Goal: Complete application form: Complete application form

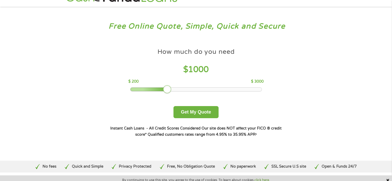
scroll to position [26, 0]
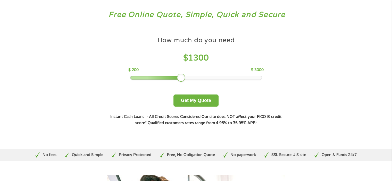
click at [182, 78] on div at bounding box center [195, 78] width 131 height 4
click at [194, 78] on div at bounding box center [195, 78] width 131 height 4
click at [211, 78] on div at bounding box center [195, 78] width 131 height 4
click at [242, 79] on div at bounding box center [195, 78] width 131 height 4
drag, startPoint x: 241, startPoint y: 77, endPoint x: 274, endPoint y: 77, distance: 32.5
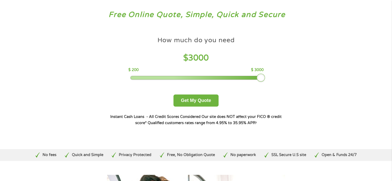
click at [274, 77] on div "How much do you need $ 3000 $ 200 $ 3000 Get My Quote" at bounding box center [196, 70] width 180 height 73
click at [198, 102] on button "Get My Quote" at bounding box center [195, 101] width 45 height 12
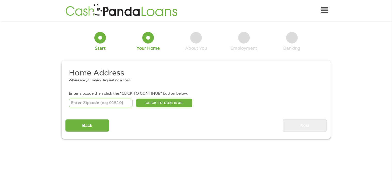
click at [111, 105] on input "number" at bounding box center [101, 103] width 64 height 9
type input "70737"
click at [168, 103] on button "CLICK TO CONTINUE" at bounding box center [164, 103] width 56 height 9
type input "70737"
type input "[PERSON_NAME]"
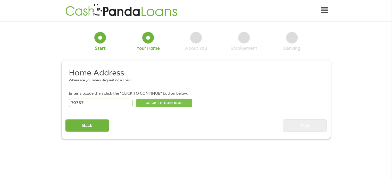
select select "[US_STATE]"
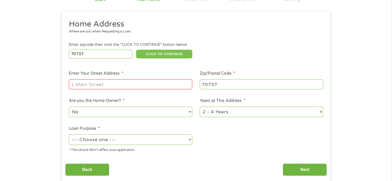
scroll to position [52, 0]
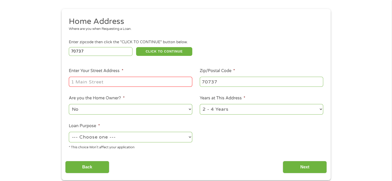
click at [108, 82] on input "Enter Your Street Address *" at bounding box center [130, 82] width 123 height 10
type input "[STREET_ADDRESS]"
click at [318, 109] on select "1 Year or less 1 - 2 Years 2 - 4 Years Over 4 Years" at bounding box center [261, 109] width 123 height 11
select select "24months"
click at [200, 105] on select "1 Year or less 1 - 2 Years 2 - 4 Years Over 4 Years" at bounding box center [261, 109] width 123 height 11
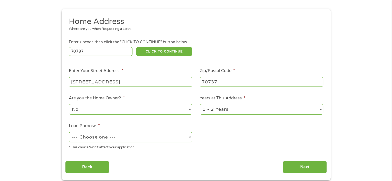
click at [160, 82] on input "[STREET_ADDRESS]" at bounding box center [130, 82] width 123 height 10
type input "[STREET_ADDRESS]"
click at [190, 139] on select "--- Choose one --- Pay Bills Debt Consolidation Home Improvement Major Purchase…" at bounding box center [130, 137] width 123 height 11
select select "debtconsolidation"
click at [69, 132] on select "--- Choose one --- Pay Bills Debt Consolidation Home Improvement Major Purchase…" at bounding box center [130, 137] width 123 height 11
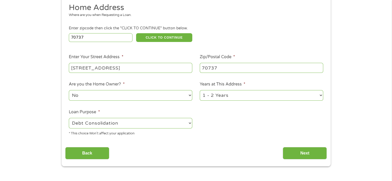
scroll to position [77, 0]
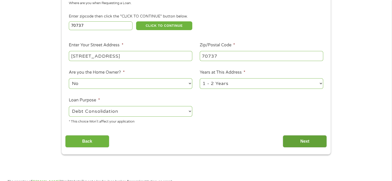
click at [307, 142] on input "Next" at bounding box center [305, 141] width 44 height 13
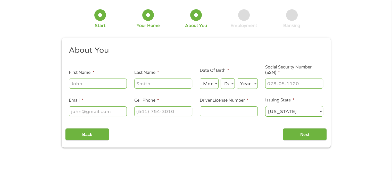
scroll to position [0, 0]
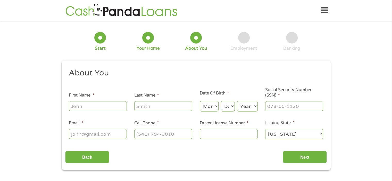
click at [91, 106] on input "First Name *" at bounding box center [98, 106] width 58 height 10
click at [93, 106] on input "First Name *" at bounding box center [98, 106] width 58 height 10
type input "[PERSON_NAME]"
click at [216, 106] on select "Month 1 2 3 4 5 6 7 8 9 10 11 12" at bounding box center [209, 106] width 19 height 11
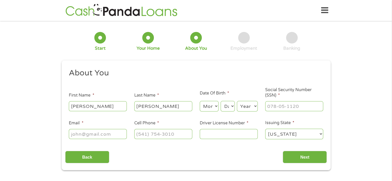
select select "9"
click at [200, 101] on select "Month 1 2 3 4 5 6 7 8 9 10 11 12" at bounding box center [209, 106] width 19 height 11
click at [232, 107] on select "Day 1 2 3 4 5 6 7 8 9 10 11 12 13 14 15 16 17 18 19 20 21 22 23 24 25 26 27 28 …" at bounding box center [227, 106] width 14 height 11
select select "7"
click at [220, 101] on select "Day 1 2 3 4 5 6 7 8 9 10 11 12 13 14 15 16 17 18 19 20 21 22 23 24 25 26 27 28 …" at bounding box center [227, 106] width 14 height 11
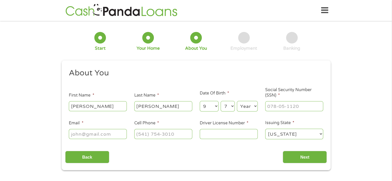
click at [252, 107] on select "Year [DATE] 2006 2005 2004 2003 2002 2001 2000 1999 1998 1997 1996 1995 1994 19…" at bounding box center [247, 106] width 21 height 11
select select "1976"
click at [237, 101] on select "Year [DATE] 2006 2005 2004 2003 2002 2001 2000 1999 1998 1997 1996 1995 1994 19…" at bounding box center [247, 106] width 21 height 11
click at [294, 107] on input "___-__-____" at bounding box center [294, 106] width 58 height 10
type input "634-07-9594"
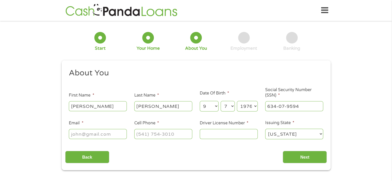
click at [93, 135] on input "Email *" at bounding box center [98, 134] width 58 height 10
type input "[EMAIL_ADDRESS][DOMAIN_NAME]"
type input "[PHONE_NUMBER]"
click at [230, 135] on input "Driver License Number *" at bounding box center [229, 134] width 58 height 10
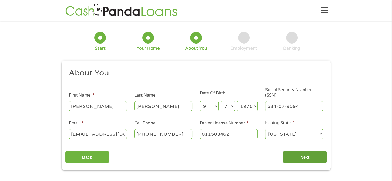
type input "011503462"
click at [308, 157] on input "Next" at bounding box center [305, 157] width 44 height 13
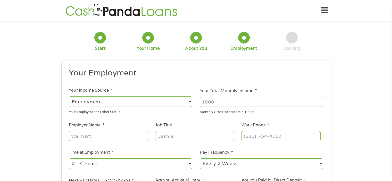
scroll to position [2, 2]
click at [191, 102] on select "--- Choose one --- Employment [DEMOGRAPHIC_DATA] Benefits" at bounding box center [130, 101] width 123 height 11
click at [69, 96] on select "--- Choose one --- Employment [DEMOGRAPHIC_DATA] Benefits" at bounding box center [130, 101] width 123 height 11
click at [238, 101] on input "Your Total Monthly Income *" at bounding box center [261, 102] width 123 height 10
click at [235, 100] on input "Your Total Monthly Income *" at bounding box center [261, 102] width 123 height 10
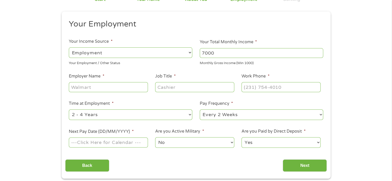
scroll to position [52, 0]
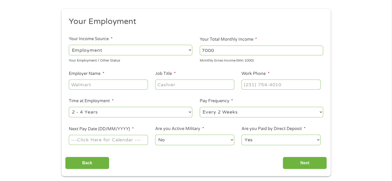
type input "7000"
click at [100, 84] on input "Employer Name *" at bounding box center [108, 85] width 79 height 10
type input "Cajun Control Systems"
click at [172, 84] on input "Job Title *" at bounding box center [194, 85] width 79 height 10
type input "Service Manager"
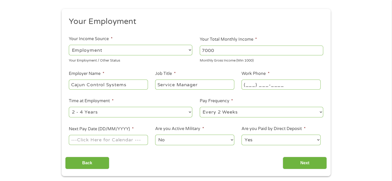
click at [267, 86] on input "(___) ___-____" at bounding box center [280, 85] width 79 height 10
click at [251, 83] on input "(___) ___-____" at bounding box center [280, 85] width 79 height 10
click at [255, 85] on input "(__2) ___-____" at bounding box center [280, 85] width 79 height 10
type input "[PHONE_NUMBER]"
click at [106, 112] on select "--- Choose one --- 1 Year or less 1 - 2 Years 2 - 4 Years Over 4 Years" at bounding box center [130, 112] width 123 height 11
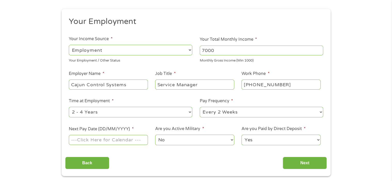
select select "60months"
click at [69, 107] on select "--- Choose one --- 1 Year or less 1 - 2 Years 2 - 4 Years Over 4 Years" at bounding box center [130, 112] width 123 height 11
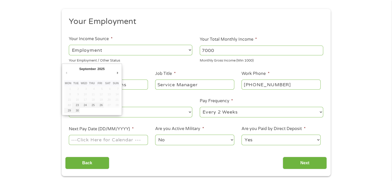
click at [117, 140] on input "Next Pay Date (DD/MM/YYYY) *" at bounding box center [108, 140] width 79 height 10
type input "[DATE]"
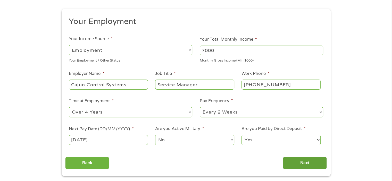
click at [308, 164] on input "Next" at bounding box center [305, 163] width 44 height 13
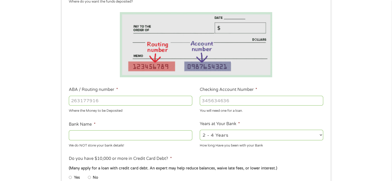
scroll to position [77, 0]
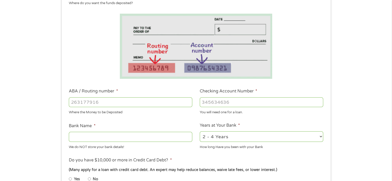
click at [121, 103] on input "ABA / Routing number *" at bounding box center [130, 102] width 123 height 10
click at [121, 102] on input "ABA / Routing number *" at bounding box center [130, 102] width 123 height 10
type input "065402423"
type input "FIRST AMERICAN BK TRUST"
type input "065402423"
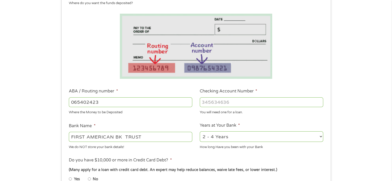
click at [251, 102] on input "Checking Account Number *" at bounding box center [261, 102] width 123 height 10
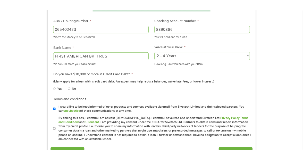
scroll to position [162, 0]
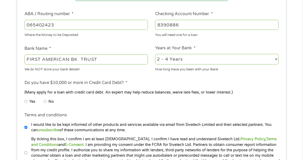
type input "8390886"
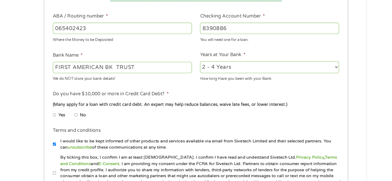
scroll to position [155, 0]
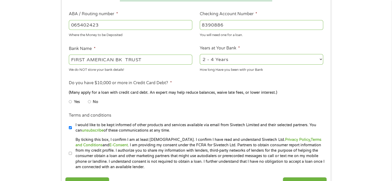
click at [90, 102] on input "No" at bounding box center [89, 102] width 3 height 8
radio input "true"
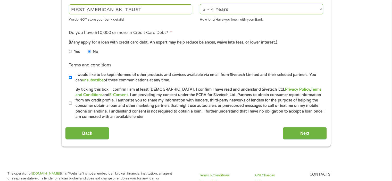
scroll to position [206, 0]
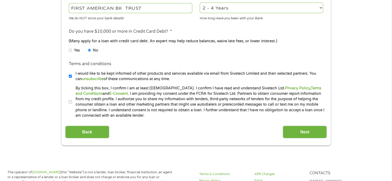
drag, startPoint x: 70, startPoint y: 101, endPoint x: 78, endPoint y: 101, distance: 8.5
click at [72, 101] on li "By ticking this box, I confirm I am at least [DEMOGRAPHIC_DATA]. I confirm I ha…" at bounding box center [198, 102] width 258 height 33
click at [70, 103] on input "By ticking this box, I confirm I am at least [DEMOGRAPHIC_DATA]. I confirm I ha…" at bounding box center [70, 102] width 3 height 8
checkbox input "true"
click at [305, 131] on input "Next" at bounding box center [305, 132] width 44 height 13
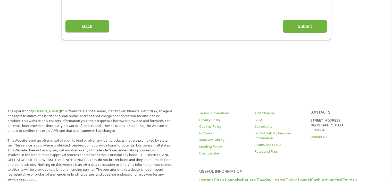
scroll to position [0, 0]
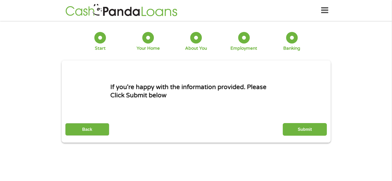
click at [307, 130] on input "Submit" at bounding box center [305, 129] width 44 height 13
